Goal: Information Seeking & Learning: Check status

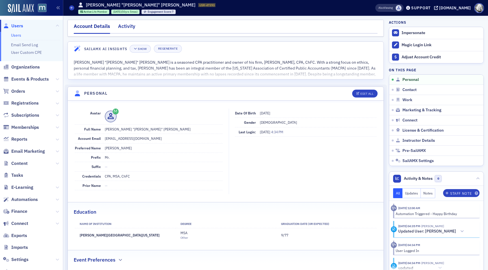
click at [121, 25] on div "Activity" at bounding box center [126, 28] width 17 height 10
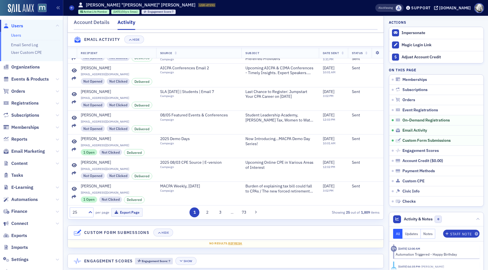
scroll to position [516, 0]
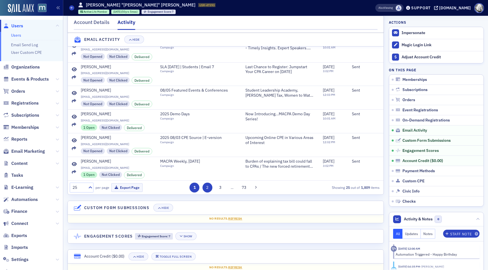
click at [204, 187] on button "2" at bounding box center [207, 188] width 10 height 10
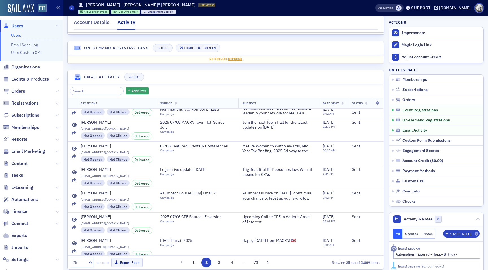
scroll to position [444, 0]
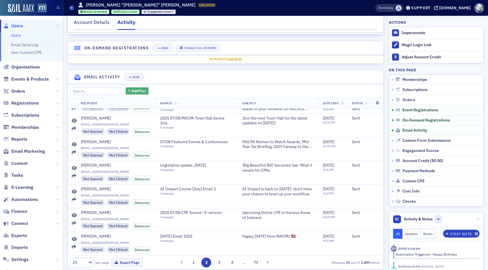
click at [131, 89] on span "Add Filter" at bounding box center [138, 90] width 15 height 5
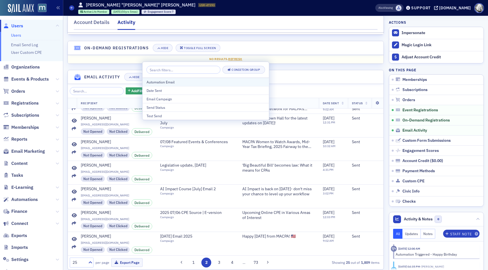
click at [154, 84] on div "Automation Email" at bounding box center [205, 82] width 119 height 5
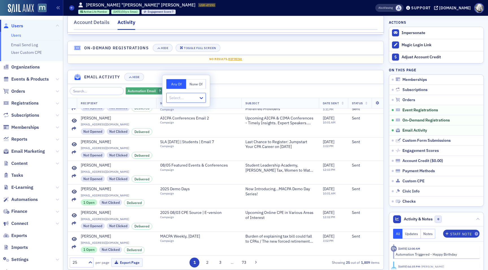
click at [142, 90] on span "Automation Email" at bounding box center [142, 91] width 28 height 5
click at [156, 91] on div "Automation Email ?" at bounding box center [147, 90] width 43 height 7
click at [131, 89] on span "Automation Email" at bounding box center [142, 91] width 28 height 5
click at [159, 94] on div "Automation Email ?" at bounding box center [147, 90] width 43 height 7
click at [163, 91] on span "button" at bounding box center [165, 91] width 5 height 5
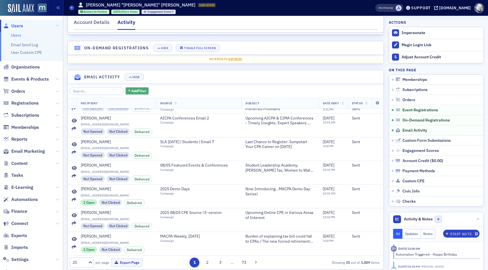
click at [137, 89] on span "Add Filter" at bounding box center [138, 90] width 15 height 5
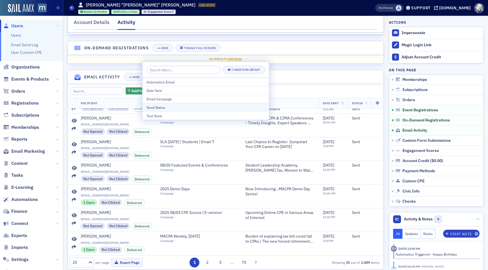
click at [153, 107] on div "Send Status" at bounding box center [205, 107] width 119 height 5
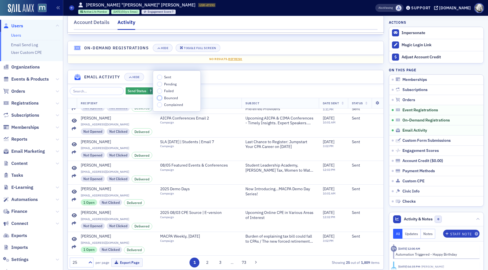
click at [160, 98] on input "Bounced" at bounding box center [159, 98] width 5 height 5
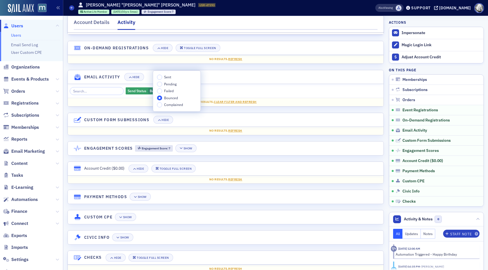
scroll to position [0, 0]
click at [159, 105] on input "Complained" at bounding box center [159, 104] width 5 height 5
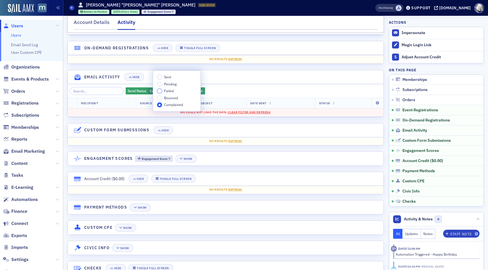
click at [161, 92] on input "Failed" at bounding box center [159, 91] width 5 height 5
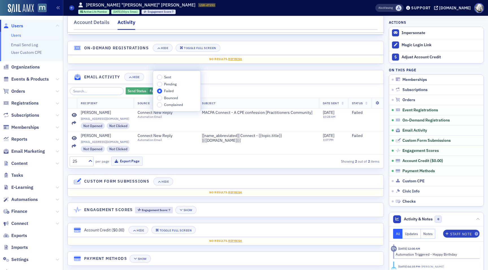
click at [150, 90] on span "Failed" at bounding box center [155, 91] width 10 height 5
click at [163, 91] on icon "button" at bounding box center [164, 90] width 2 height 3
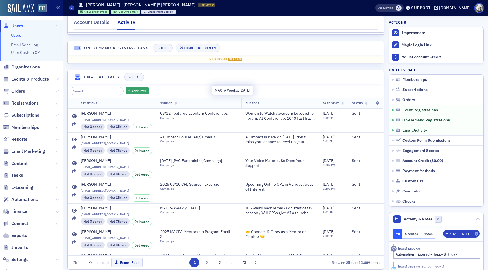
scroll to position [444, 0]
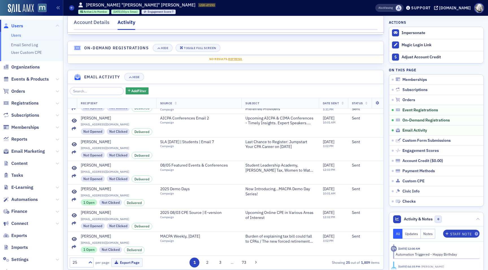
click at [83, 258] on div "25" at bounding box center [82, 263] width 24 height 10
click at [86, 247] on div "500" at bounding box center [81, 249] width 16 height 6
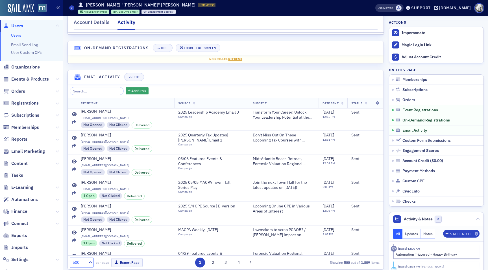
scroll to position [2441, 0]
click at [110, 91] on input "search" at bounding box center [97, 91] width 54 height 8
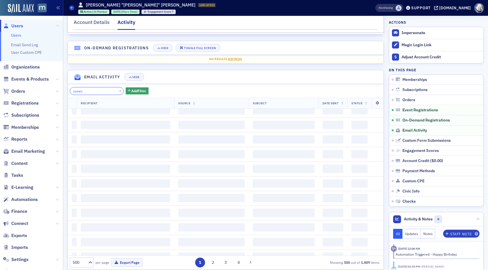
scroll to position [9778, 0]
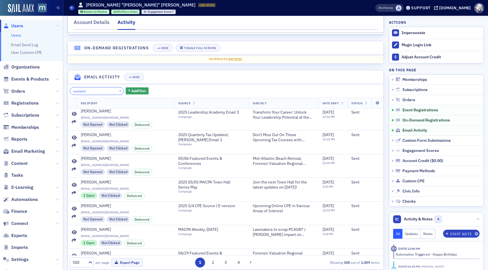
type input "connect"
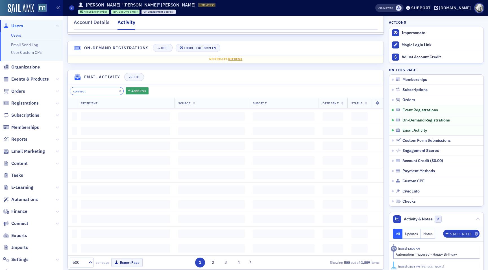
scroll to position [0, 0]
click at [113, 95] on input "connect" at bounding box center [97, 91] width 54 height 8
click at [118, 93] on div "×" at bounding box center [121, 90] width 6 height 7
drag, startPoint x: 113, startPoint y: 92, endPoint x: 120, endPoint y: 148, distance: 56.2
click at [118, 92] on button "×" at bounding box center [120, 90] width 5 height 5
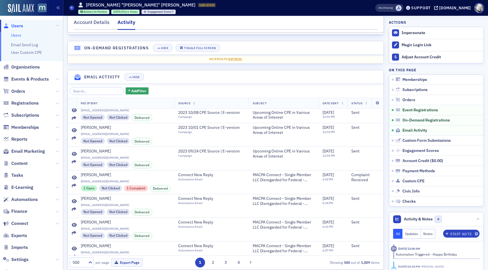
scroll to position [6545, 0]
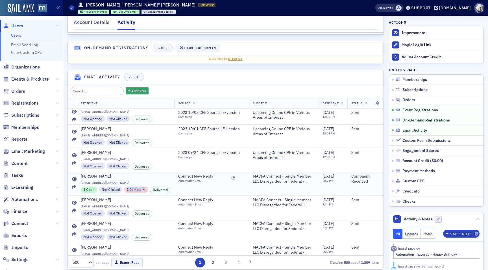
drag, startPoint x: 126, startPoint y: 190, endPoint x: 147, endPoint y: 192, distance: 21.1
click at [147, 192] on div "1 Open Not Clicked 1 Complaint Delivered" at bounding box center [125, 190] width 89 height 7
click at [147, 182] on span "[EMAIL_ADDRESS][DOMAIN_NAME]" at bounding box center [125, 183] width 89 height 4
click at [187, 199] on span "Connect New Reply" at bounding box center [203, 200] width 51 height 5
click at [73, 178] on icon at bounding box center [74, 179] width 5 height 5
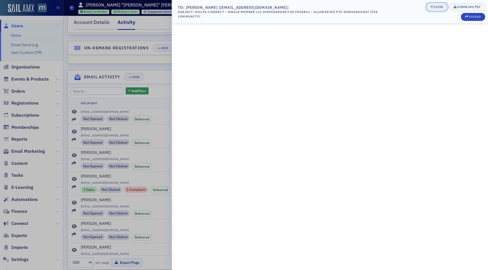
click at [442, 7] on div "Close" at bounding box center [438, 6] width 10 height 3
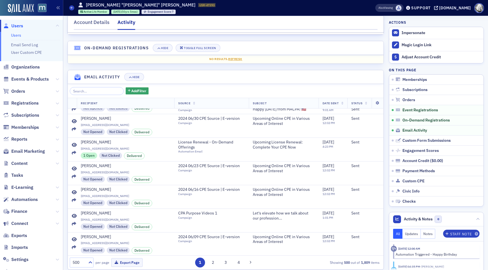
scroll to position [5483, 0]
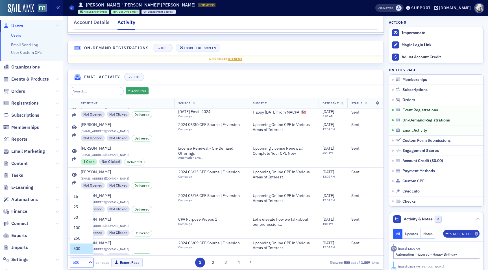
click at [85, 262] on div "500" at bounding box center [78, 262] width 16 height 7
click at [82, 219] on div "50" at bounding box center [81, 218] width 16 height 6
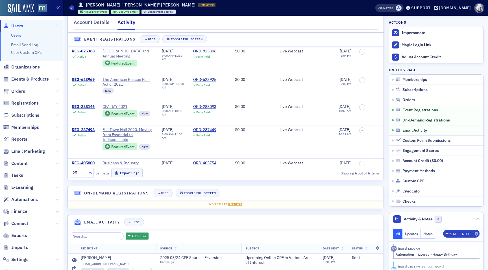
scroll to position [473, 0]
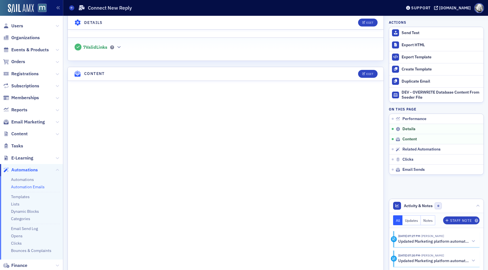
scroll to position [207, 0]
click at [369, 76] on div "Edit" at bounding box center [369, 75] width 7 height 3
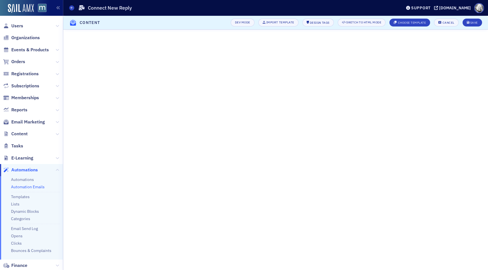
scroll to position [257, 0]
click at [448, 24] on div "Cancel" at bounding box center [448, 22] width 12 height 3
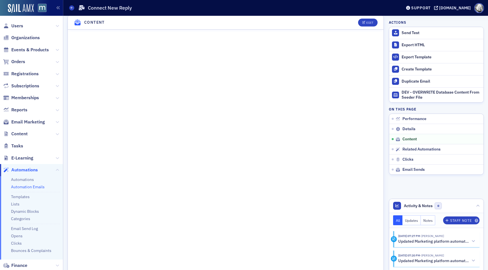
scroll to position [254, 0]
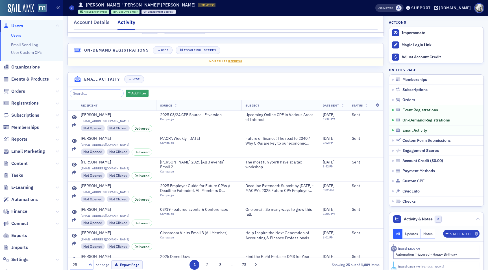
scroll to position [439, 0]
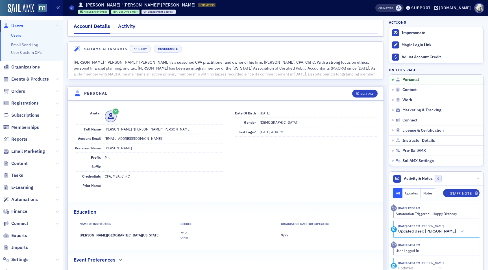
click at [128, 27] on div "Activity" at bounding box center [126, 28] width 17 height 10
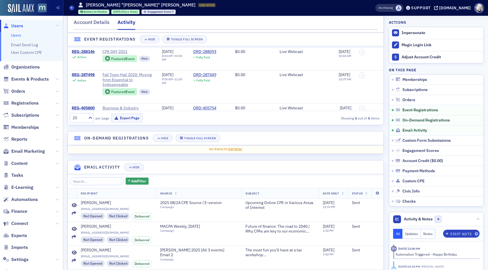
scroll to position [375, 0]
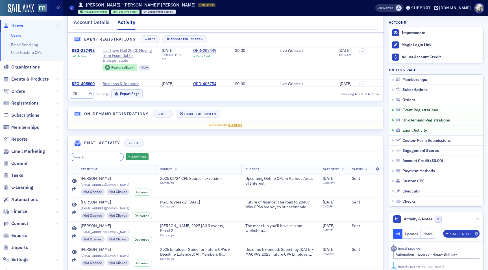
click at [89, 154] on input "search" at bounding box center [97, 157] width 54 height 8
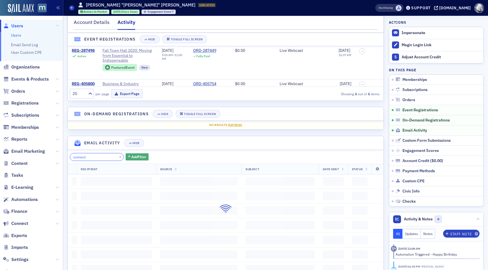
type input "connect"
click at [132, 154] on span "Add Filter" at bounding box center [138, 156] width 15 height 5
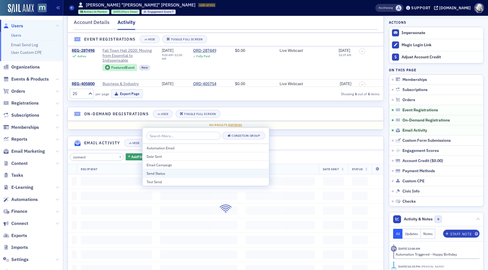
click at [148, 170] on button "Send Status" at bounding box center [206, 173] width 126 height 8
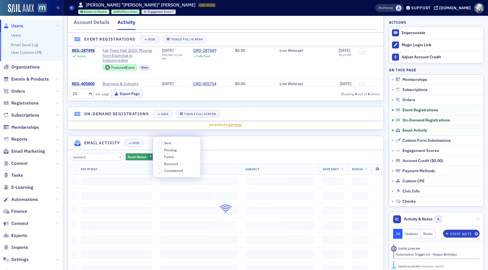
click at [165, 159] on span "Failed" at bounding box center [169, 157] width 10 height 5
click at [162, 159] on input "Failed" at bounding box center [159, 157] width 5 height 5
click at [118, 155] on button "×" at bounding box center [120, 156] width 5 height 5
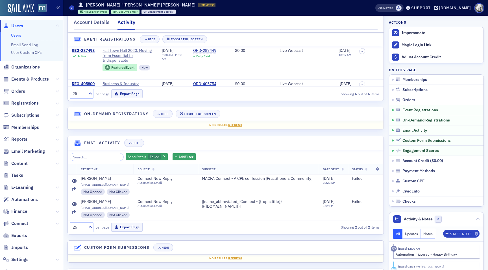
click at [220, 160] on div "Send Status Failed Add Filter" at bounding box center [226, 157] width 312 height 8
